Goal: Check status: Check status

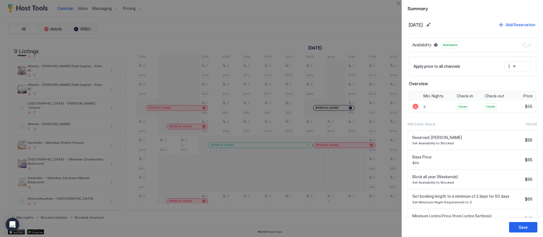
click at [371, 42] on div at bounding box center [271, 118] width 543 height 237
click at [402, 102] on div "Availability Available Apply price to all channels $ Overview Min. Nights Check…" at bounding box center [472, 75] width 141 height 84
click at [374, 32] on div at bounding box center [271, 118] width 543 height 237
click at [402, 12] on div at bounding box center [271, 118] width 543 height 237
click at [396, 2] on button "Close" at bounding box center [398, 3] width 7 height 7
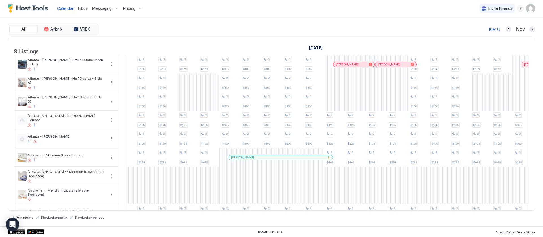
click at [400, 67] on div at bounding box center [400, 64] width 5 height 5
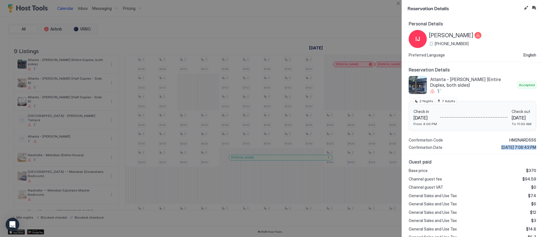
drag, startPoint x: 478, startPoint y: 148, endPoint x: 516, endPoint y: 144, distance: 38.1
click at [516, 144] on div "Confirmation Code HM2NARDSSS Confirmation Date [DATE] 7:08:43 PM" at bounding box center [473, 144] width 128 height 12
drag, startPoint x: 485, startPoint y: 146, endPoint x: 512, endPoint y: 145, distance: 26.6
click at [512, 145] on span "[DATE] 7:08:43 PM" at bounding box center [519, 147] width 35 height 5
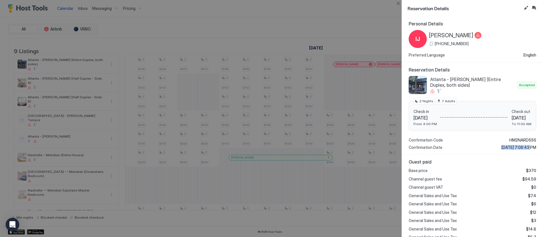
click at [512, 145] on span "[DATE] 7:08:43 PM" at bounding box center [519, 147] width 35 height 5
drag, startPoint x: 530, startPoint y: 147, endPoint x: 484, endPoint y: 150, distance: 46.5
click at [484, 150] on div "Reservation Details Atlanta - [PERSON_NAME] (Entire Duplex, both sides) Accepte…" at bounding box center [472, 109] width 141 height 93
drag, startPoint x: 484, startPoint y: 150, endPoint x: 519, endPoint y: 152, distance: 35.4
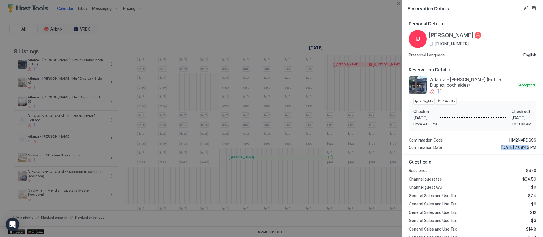
click at [519, 152] on div "Reservation Details Atlanta - [PERSON_NAME] (Entire Duplex, both sides) Accepte…" at bounding box center [472, 109] width 141 height 93
drag, startPoint x: 530, startPoint y: 153, endPoint x: 488, endPoint y: 150, distance: 41.7
click at [488, 150] on div "Reservation Details Atlanta - [PERSON_NAME] (Entire Duplex, both sides) Accepte…" at bounding box center [472, 109] width 141 height 93
click at [502, 149] on span "[DATE] 7:08:43 PM" at bounding box center [519, 147] width 35 height 5
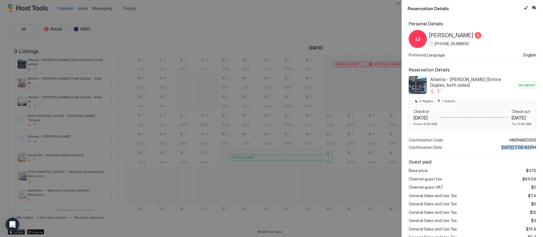
drag, startPoint x: 491, startPoint y: 148, endPoint x: 512, endPoint y: 148, distance: 20.9
click at [512, 148] on span "[DATE] 7:08:43 PM" at bounding box center [519, 147] width 35 height 5
drag, startPoint x: 512, startPoint y: 148, endPoint x: 477, endPoint y: 148, distance: 35.7
click at [479, 148] on div "Confirmation Date [DATE] 7:08:43 PM" at bounding box center [473, 147] width 128 height 5
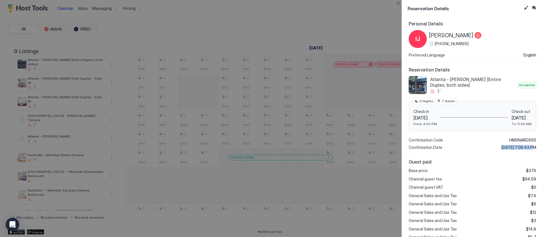
click at [476, 148] on div "Confirmation Date [DATE] 7:08:43 PM" at bounding box center [473, 147] width 128 height 5
drag, startPoint x: 489, startPoint y: 148, endPoint x: 524, endPoint y: 150, distance: 35.4
click at [524, 150] on span "[DATE] 7:08:43 PM" at bounding box center [519, 147] width 35 height 5
drag, startPoint x: 503, startPoint y: 148, endPoint x: 476, endPoint y: 148, distance: 27.5
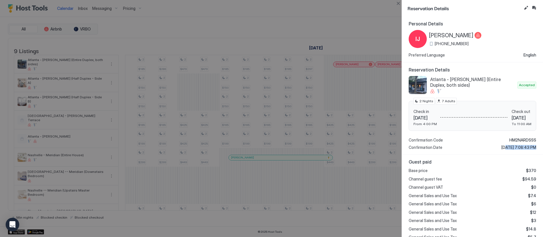
click at [479, 149] on div "Confirmation Date [DATE] 7:08:43 PM" at bounding box center [473, 147] width 128 height 5
click at [476, 148] on div "Confirmation Date [DATE] 7:08:43 PM" at bounding box center [473, 147] width 128 height 5
click at [502, 147] on span "[DATE] 7:08:43 PM" at bounding box center [519, 147] width 35 height 5
drag, startPoint x: 488, startPoint y: 147, endPoint x: 505, endPoint y: 147, distance: 16.1
click at [505, 147] on span "[DATE] 7:08:43 PM" at bounding box center [519, 147] width 35 height 5
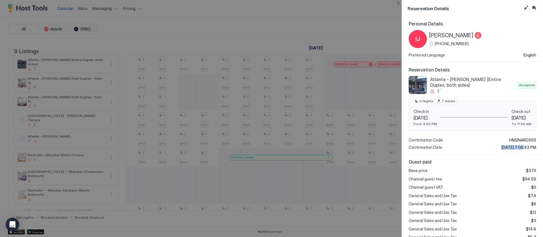
click at [505, 147] on span "[DATE] 7:08:43 PM" at bounding box center [519, 147] width 35 height 5
click at [506, 147] on span "[DATE] 7:08:43 PM" at bounding box center [519, 147] width 35 height 5
drag, startPoint x: 485, startPoint y: 144, endPoint x: 513, endPoint y: 143, distance: 28.3
click at [513, 143] on div "Confirmation Code HM2NARDSSS Confirmation Date [DATE] 7:08:43 PM" at bounding box center [473, 144] width 128 height 12
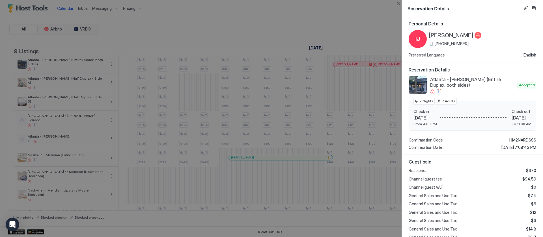
click at [402, 7] on div "Reservation Details" at bounding box center [472, 8] width 141 height 16
click at [397, 3] on button "Close" at bounding box center [398, 3] width 7 height 7
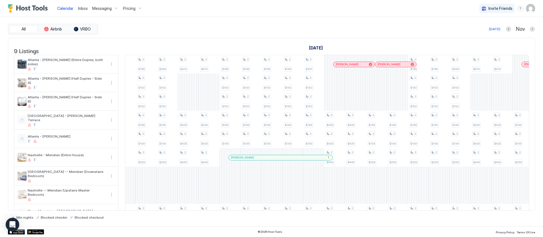
click at [399, 67] on div at bounding box center [399, 64] width 5 height 5
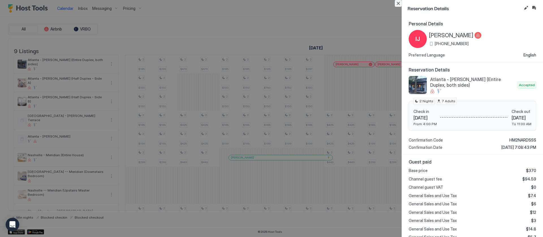
click at [399, 2] on button "Close" at bounding box center [398, 3] width 7 height 7
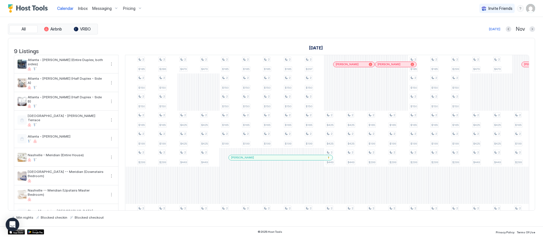
click at [371, 23] on div "All Airbnb VRBO [DATE] [DATE] Listings [DATE] [DATE] [DATE] 10 Fri 11 Sat 12 Su…" at bounding box center [271, 122] width 527 height 210
click at [381, 21] on div "All Airbnb VRBO [DATE] [DATE] Listings [DATE] [DATE] [DATE] 10 Fri 11 Sat 12 Su…" at bounding box center [271, 122] width 527 height 210
click at [181, 19] on div "All Airbnb VRBO [DATE] [DATE] Listings [DATE] [DATE] [DATE] 10 Fri 11 Sat 12 Su…" at bounding box center [271, 122] width 527 height 210
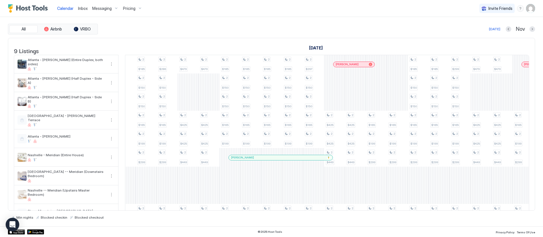
click at [262, 12] on div "Calendar Inbox Messaging Pricing Invite Friends AS" at bounding box center [271, 8] width 543 height 17
